Goal: Navigation & Orientation: Find specific page/section

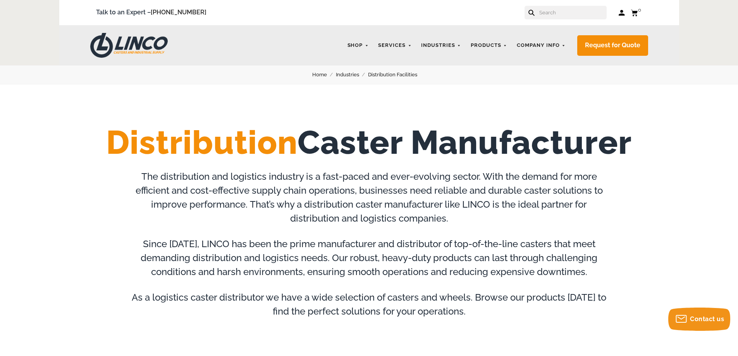
click at [354, 76] on link "Industries" at bounding box center [352, 75] width 32 height 9
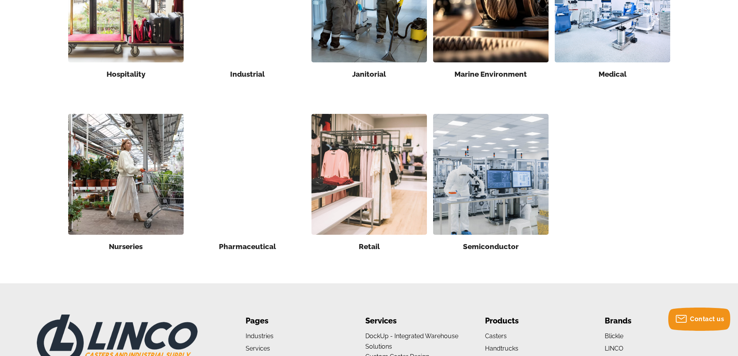
scroll to position [581, 0]
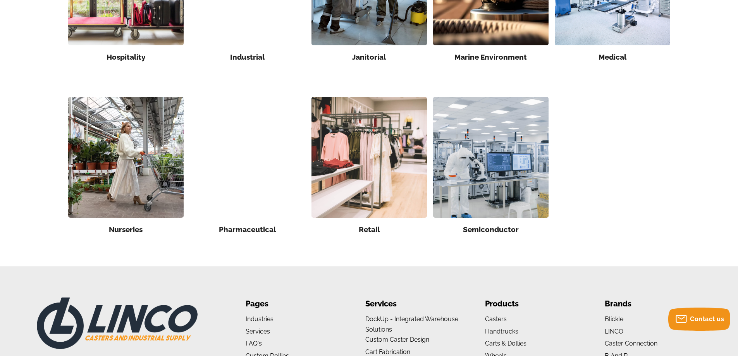
click at [350, 154] on img at bounding box center [369, 157] width 115 height 121
